Goal: Transaction & Acquisition: Purchase product/service

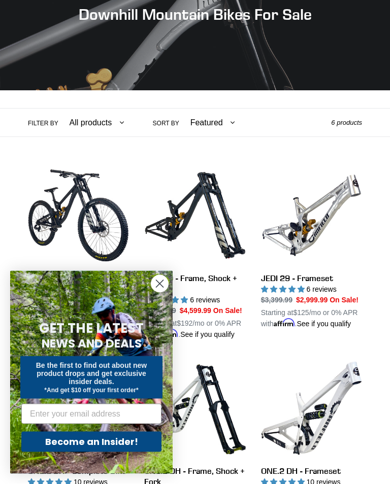
scroll to position [152, 0]
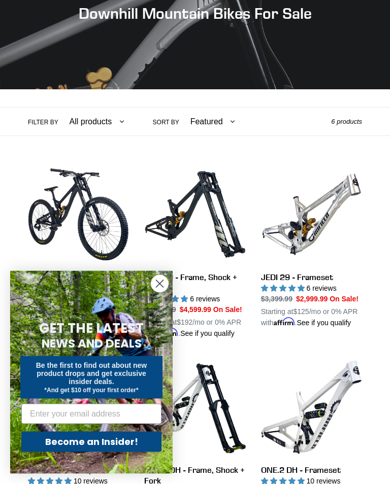
click at [158, 288] on icon "Close dialog" at bounding box center [159, 284] width 7 height 7
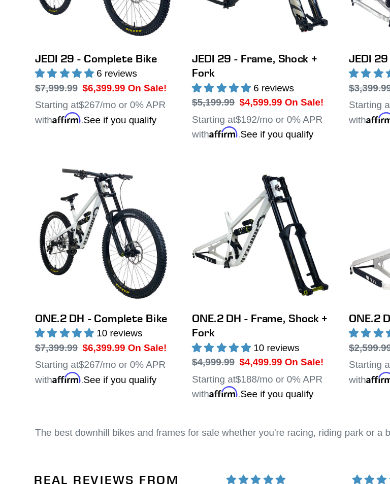
scroll to position [383, 0]
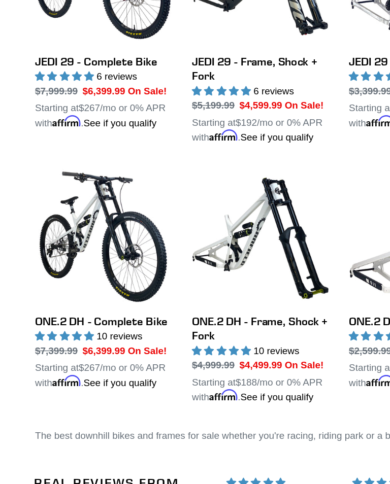
click at [71, 211] on link "ONE.2 DH - Complete Bike" at bounding box center [78, 207] width 101 height 164
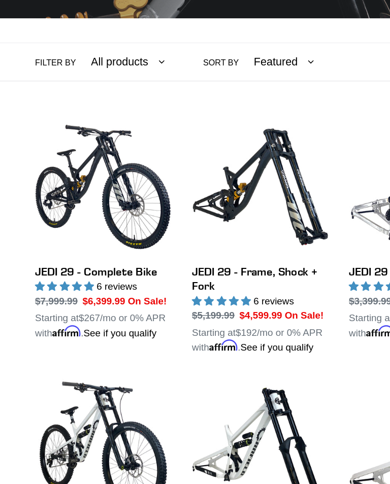
scroll to position [227, 0]
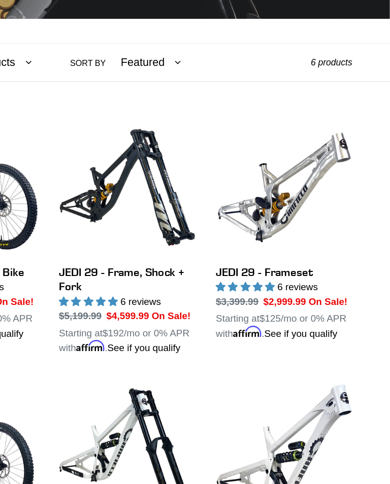
click at [261, 166] on link "JEDI 29 - Frameset" at bounding box center [311, 171] width 101 height 164
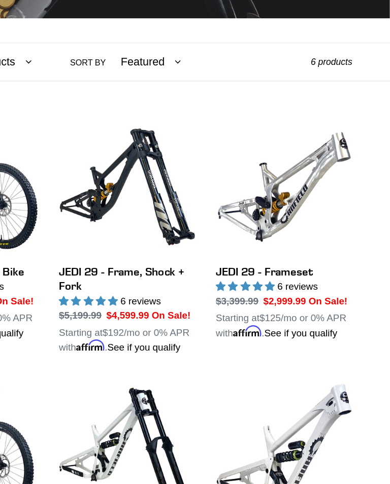
click at [28, 213] on link "JEDI 29 - Complete Bike" at bounding box center [78, 295] width 101 height 164
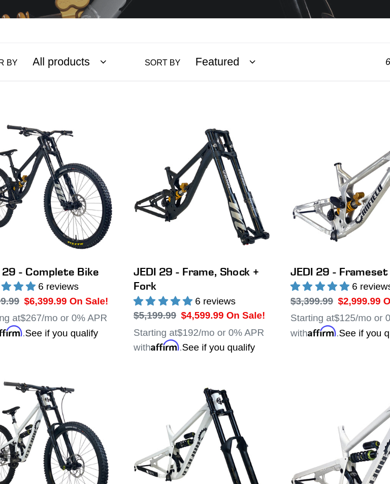
scroll to position [102, 0]
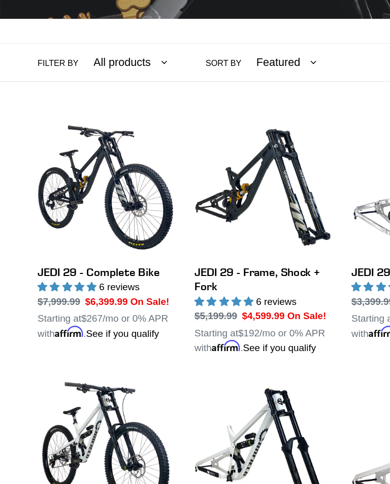
click at [61, 214] on link "JEDI 29 - Complete Bike" at bounding box center [78, 296] width 101 height 164
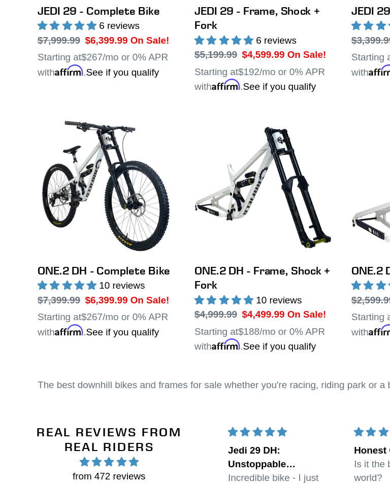
scroll to position [308, 0]
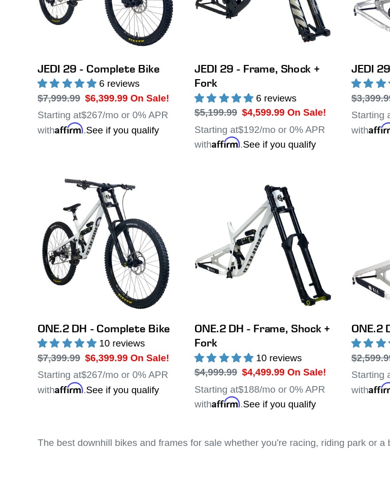
click at [70, 200] on link "ONE.2 DH - Complete Bike" at bounding box center [78, 282] width 101 height 164
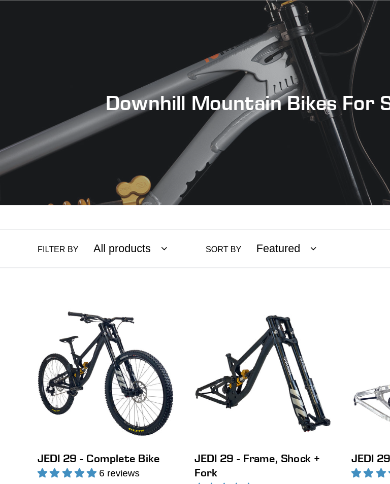
scroll to position [265, 0]
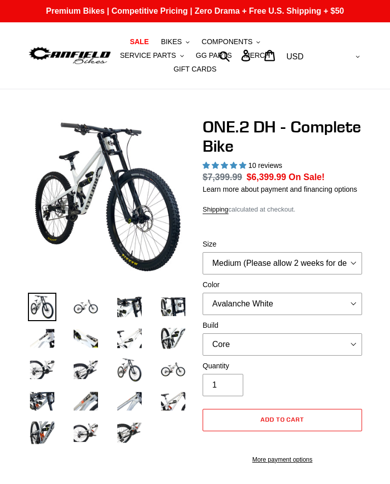
select select "highest-rating"
click at [360, 274] on select "Medium (Please allow 2 weeks for delivery) Large (Sold Out)" at bounding box center [281, 263] width 159 height 22
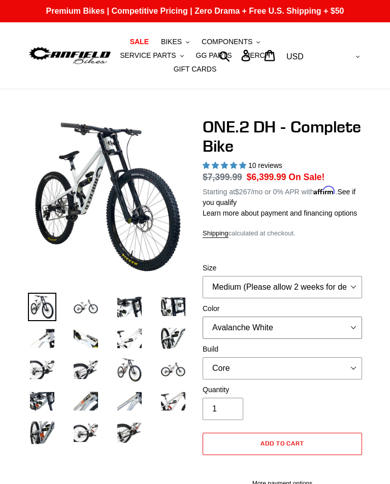
click at [349, 339] on select "Avalanche White Bentonite Grey" at bounding box center [281, 328] width 159 height 22
click at [347, 337] on select "Avalanche White Bentonite Grey" at bounding box center [281, 328] width 159 height 22
select select "Bentonite Grey"
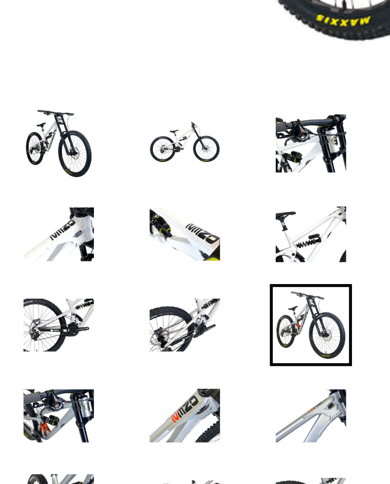
click at [115, 387] on img at bounding box center [129, 401] width 28 height 28
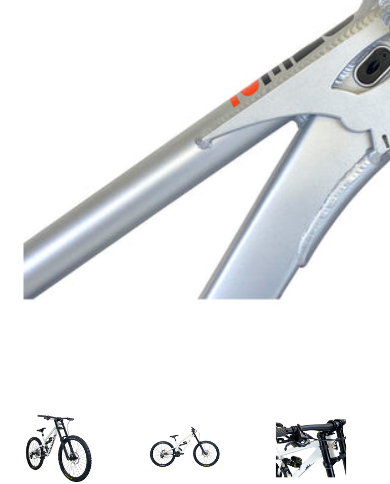
click at [72, 293] on img at bounding box center [86, 307] width 28 height 28
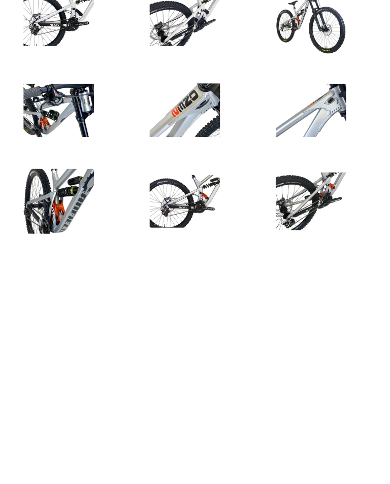
scroll to position [52, 0]
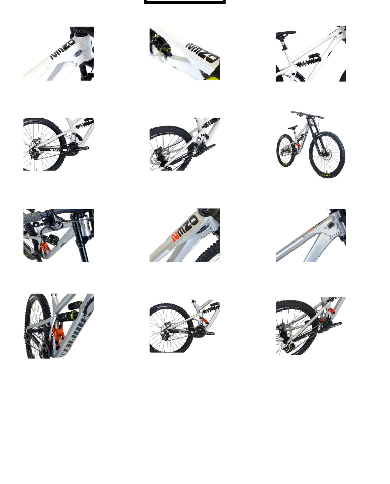
click at [28, 366] on img at bounding box center [42, 380] width 28 height 28
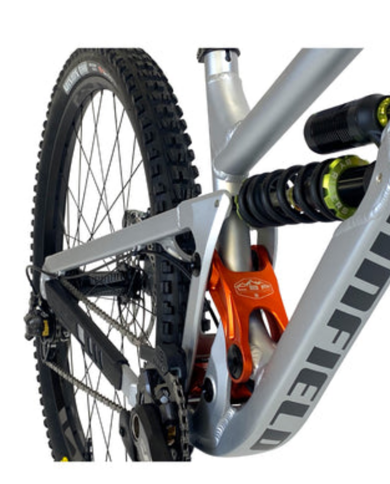
scroll to position [98, 0]
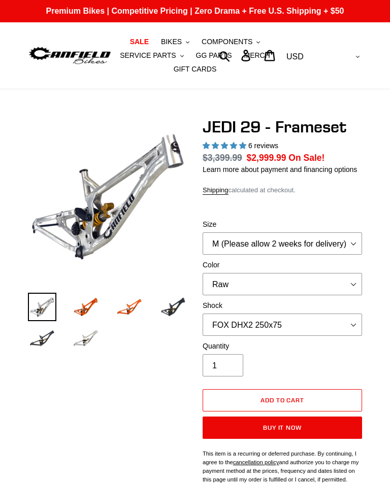
select select "highest-rating"
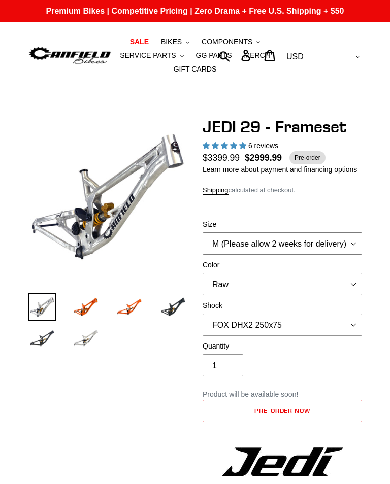
click at [354, 255] on select "M (Please allow 2 weeks for delivery) L (Please allow 2 weeks for delivery) XL" at bounding box center [281, 243] width 159 height 22
click at [348, 295] on select "Orange Raw Stealth Black" at bounding box center [281, 284] width 159 height 22
click at [351, 336] on select "No Shock FOX DHX2 250x75 RockShox Vivid Ultimate DH 250x75 EXT e-Storia LOX V3" at bounding box center [281, 324] width 159 height 22
click at [84, 311] on img at bounding box center [86, 307] width 28 height 28
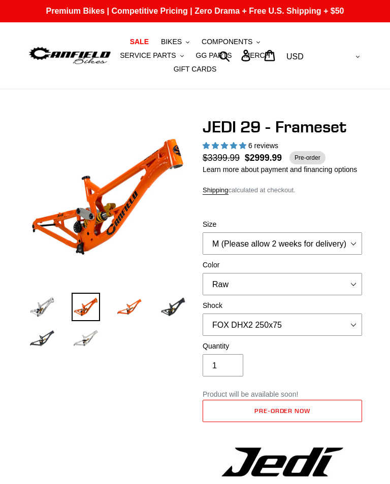
click at [128, 313] on img at bounding box center [129, 307] width 28 height 28
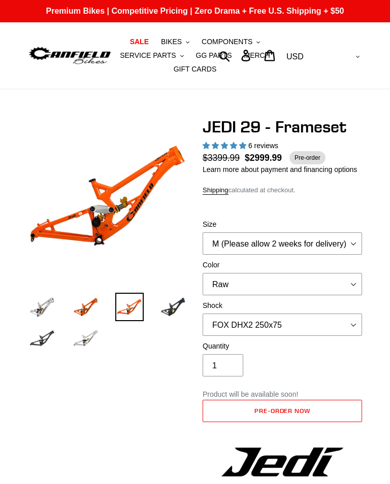
click at [80, 338] on img at bounding box center [86, 338] width 28 height 28
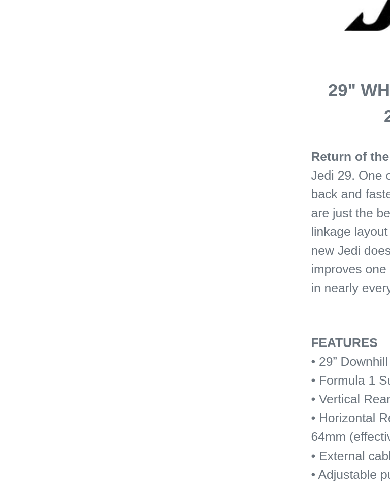
scroll to position [457, 0]
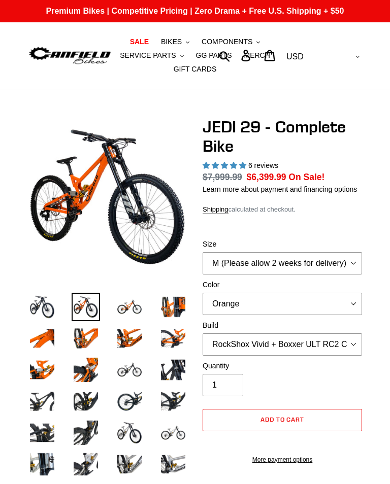
select select "highest-rating"
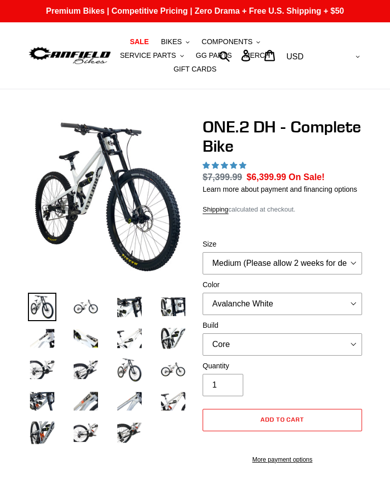
select select "highest-rating"
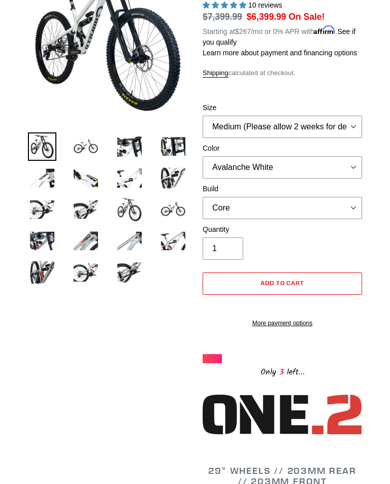
scroll to position [160, 0]
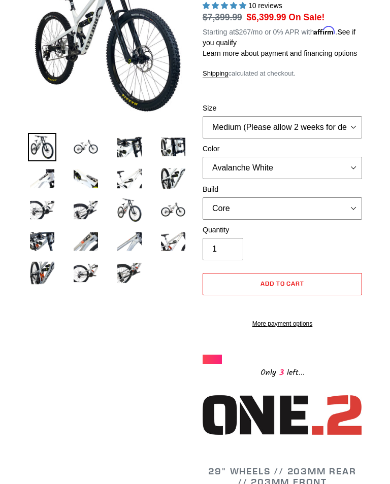
click at [358, 220] on select "Core Pro" at bounding box center [281, 208] width 159 height 22
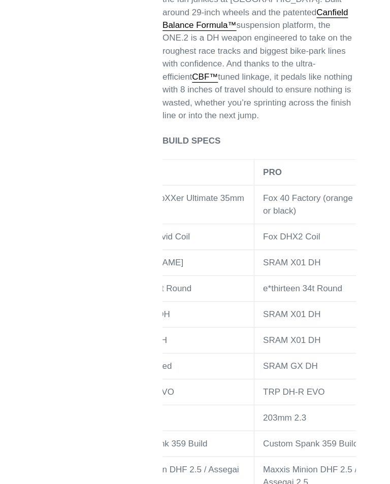
scroll to position [616, 0]
click at [281, 183] on p "BUILD SPECS" at bounding box center [281, 188] width 159 height 11
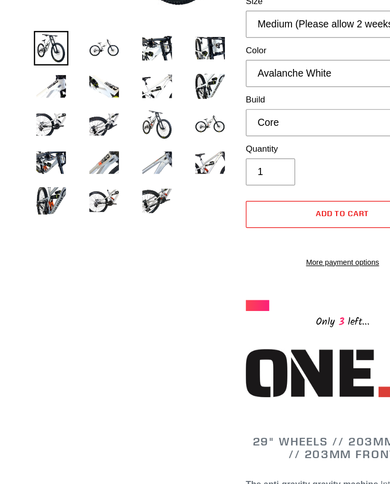
scroll to position [195, 0]
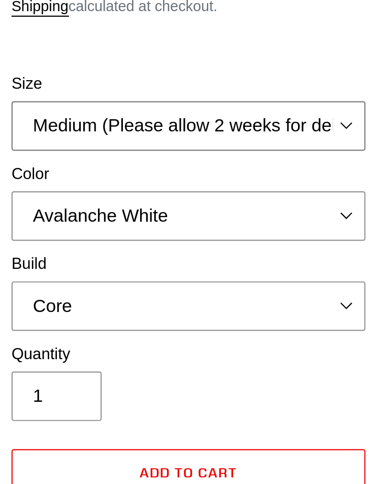
click at [202, 81] on select "Medium (Please allow 2 weeks for delivery) Large (Sold Out)" at bounding box center [281, 92] width 159 height 22
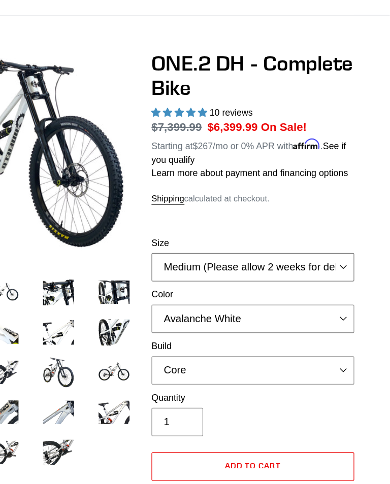
scroll to position [77, 0]
click at [272, 261] on select "Avalanche White Bentonite Grey" at bounding box center [281, 250] width 159 height 22
select select "Bentonite Grey"
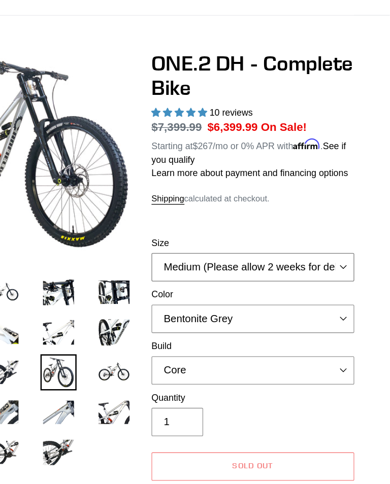
click at [275, 218] on select "Medium (Please allow 2 weeks for delivery) Large (Sold Out)" at bounding box center [281, 210] width 159 height 22
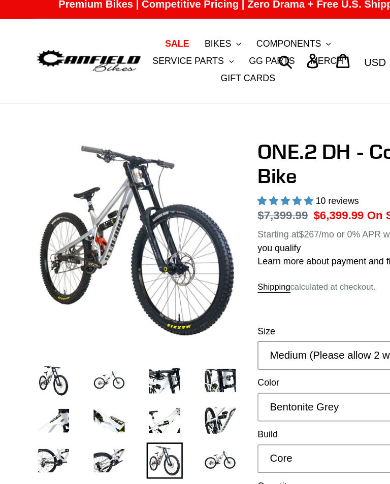
scroll to position [6, 0]
